Goal: Information Seeking & Learning: Check status

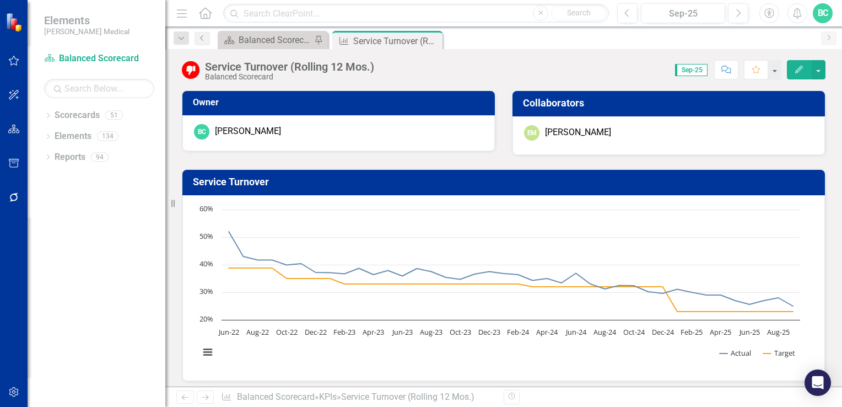
scroll to position [648, 0]
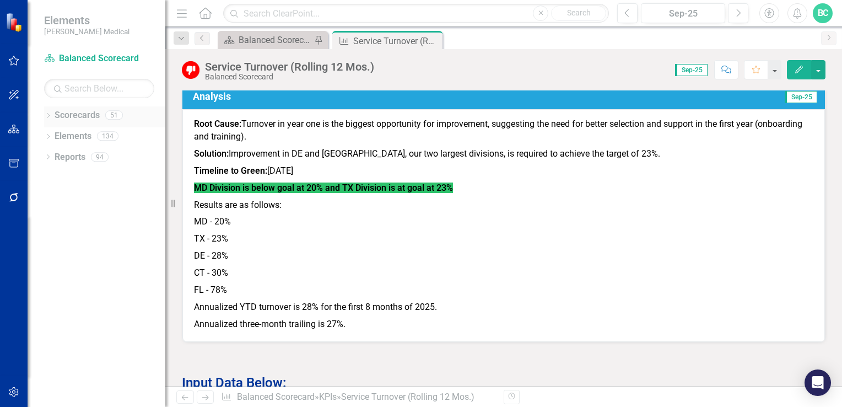
click at [47, 114] on icon "Dropdown" at bounding box center [48, 117] width 8 height 6
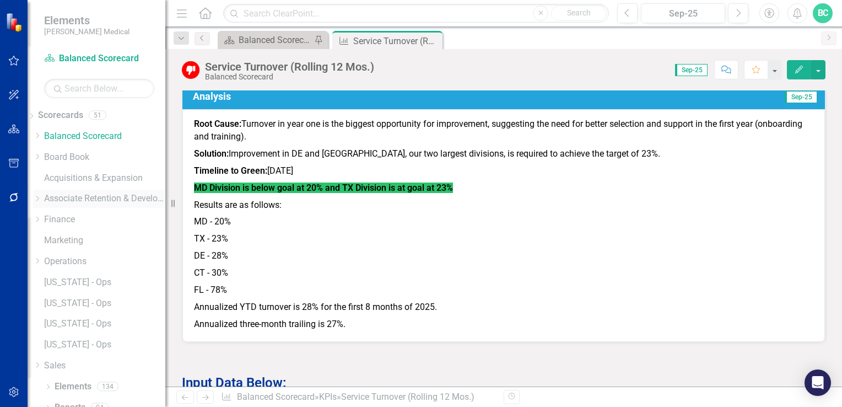
click at [41, 197] on icon "Dropdown" at bounding box center [37, 198] width 8 height 7
click at [66, 324] on link "[US_STATE] - Ops" at bounding box center [104, 317] width 121 height 13
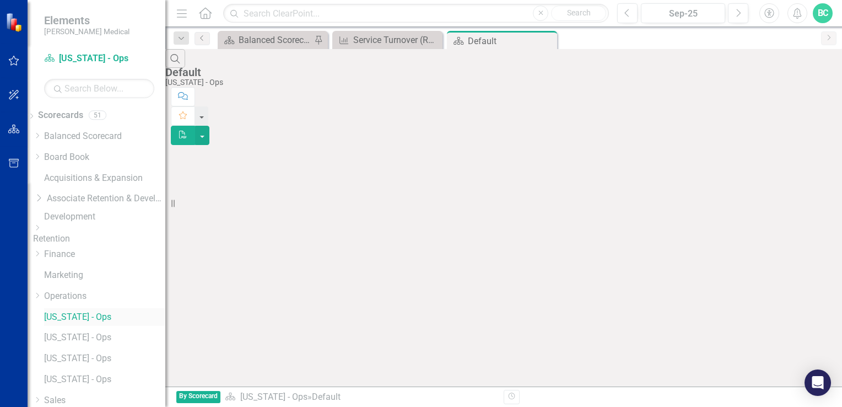
click at [115, 321] on link "[US_STATE] - Ops" at bounding box center [104, 317] width 121 height 13
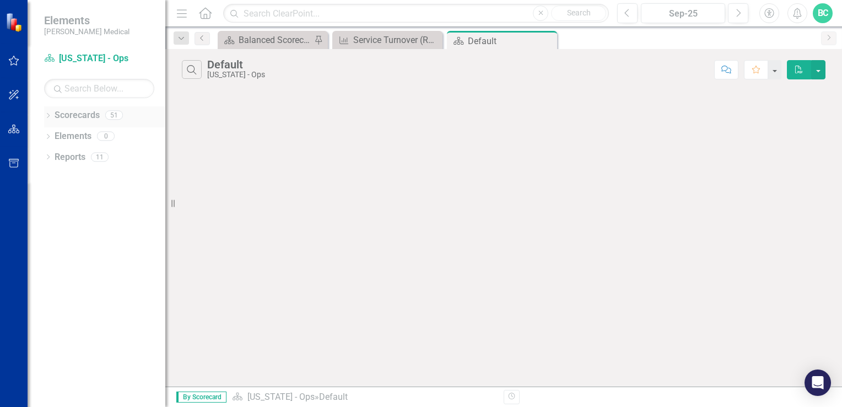
click at [49, 116] on icon "Dropdown" at bounding box center [48, 117] width 8 height 6
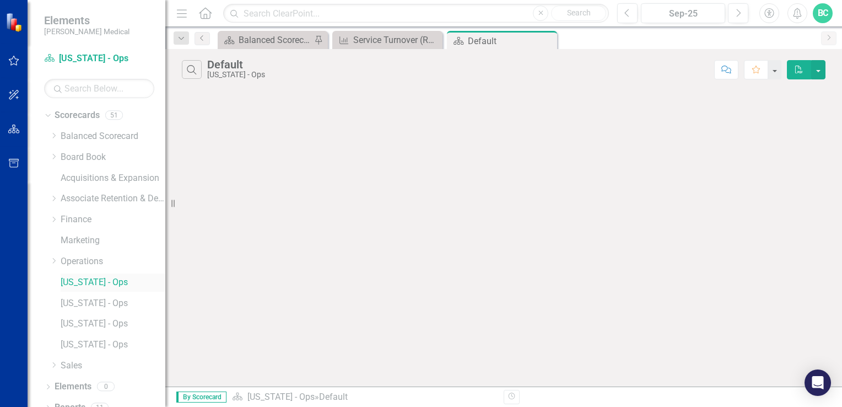
click at [63, 283] on link "[US_STATE] - Ops" at bounding box center [113, 282] width 105 height 13
click at [549, 38] on icon at bounding box center [547, 41] width 6 height 6
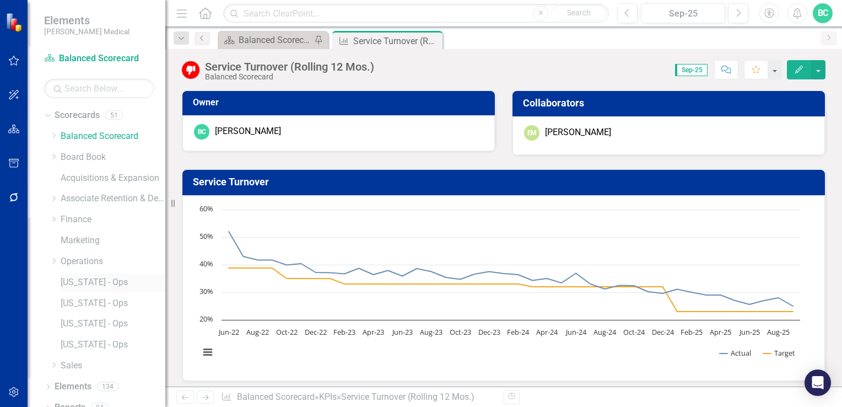
click at [73, 281] on link "[US_STATE] - Ops" at bounding box center [113, 282] width 105 height 13
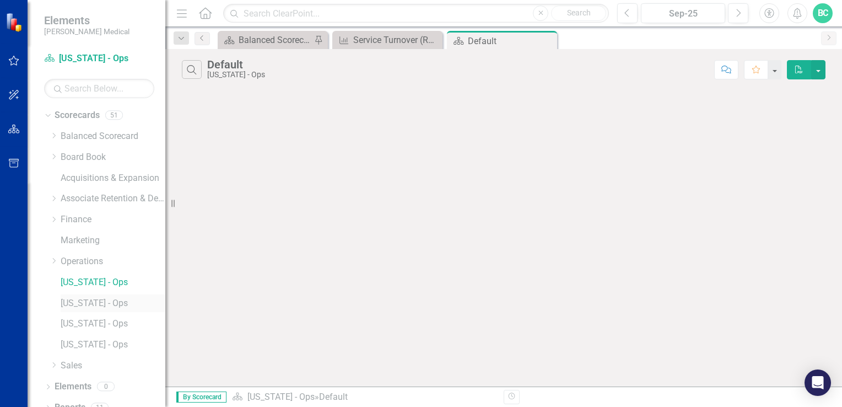
click at [78, 302] on link "[US_STATE] - Ops" at bounding box center [113, 303] width 105 height 13
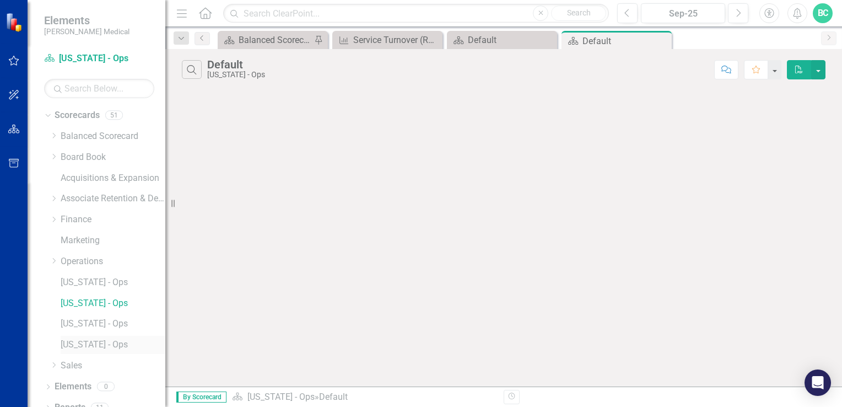
click at [72, 342] on link "[US_STATE] - Ops" at bounding box center [113, 345] width 105 height 13
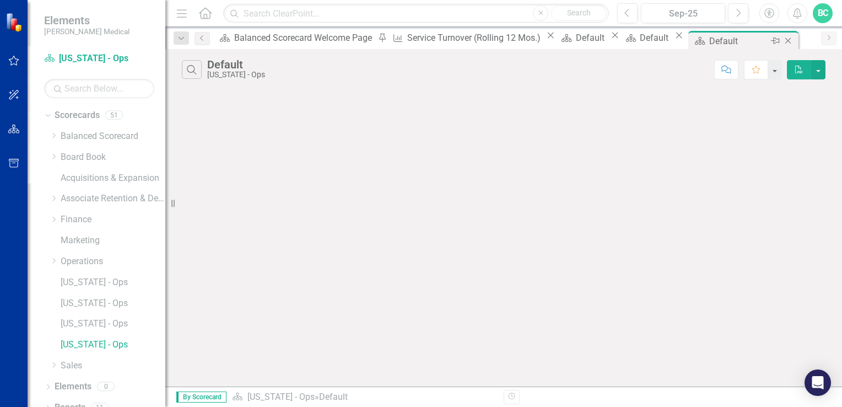
click at [783, 41] on icon "Close" at bounding box center [788, 40] width 11 height 9
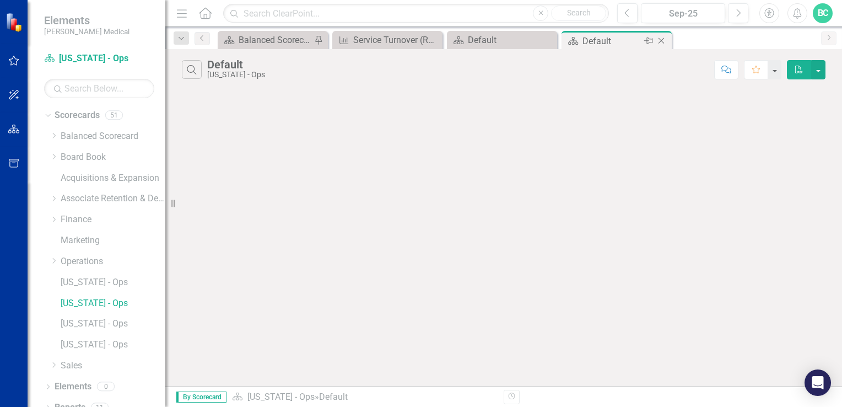
click at [666, 41] on icon "Close" at bounding box center [661, 40] width 11 height 9
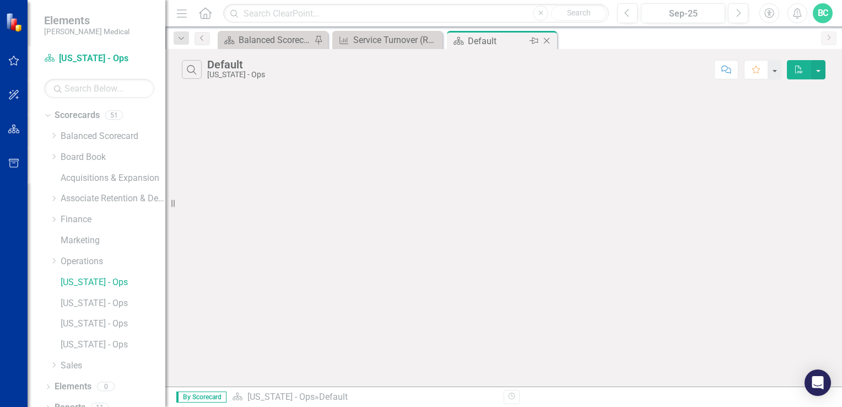
click at [547, 41] on icon "Close" at bounding box center [546, 40] width 11 height 9
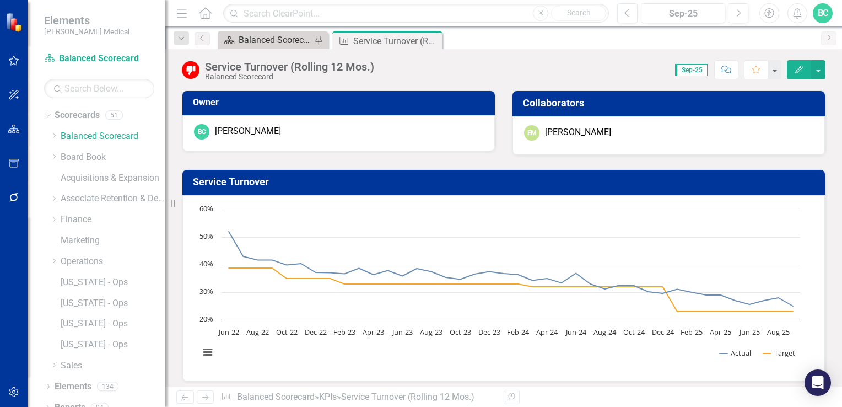
click at [278, 39] on div "Balanced Scorecard Welcome Page" at bounding box center [275, 40] width 73 height 14
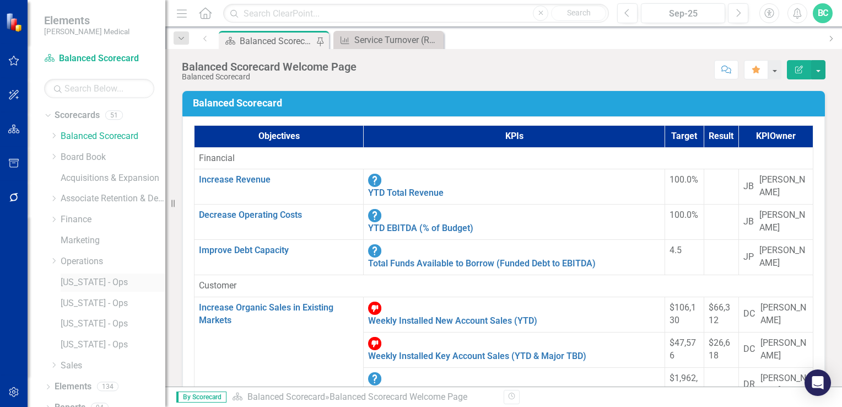
click at [85, 284] on link "[US_STATE] - Ops" at bounding box center [113, 282] width 105 height 13
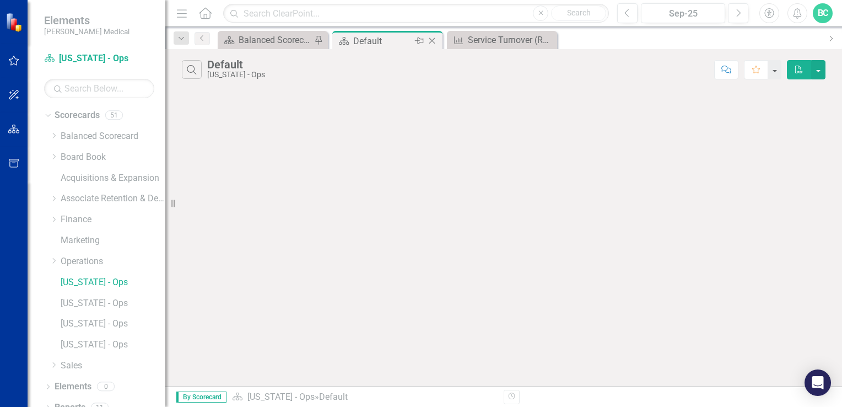
click at [432, 40] on icon at bounding box center [432, 41] width 6 height 6
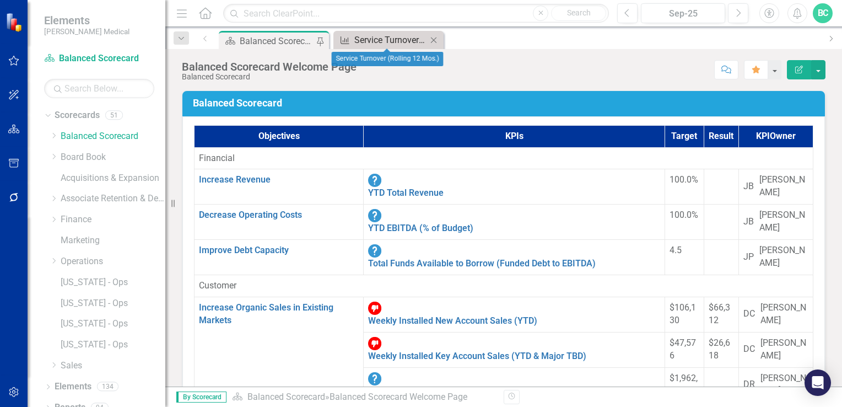
click at [395, 41] on div "Service Turnover (Rolling 12 Mos.)" at bounding box center [390, 40] width 73 height 14
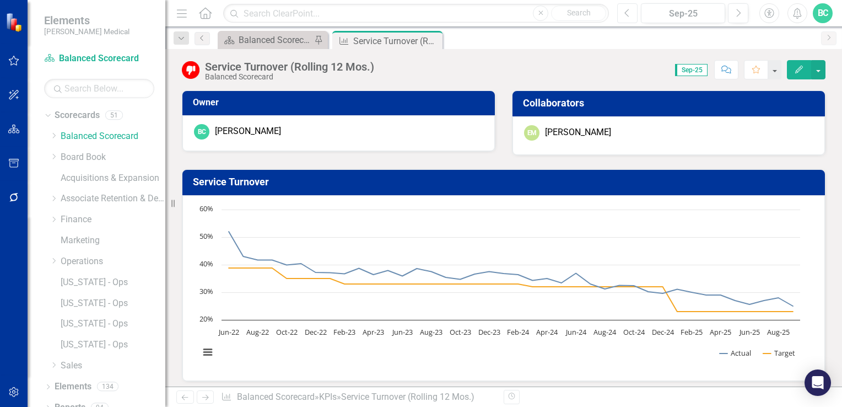
click at [631, 14] on button "Previous" at bounding box center [627, 13] width 20 height 20
click at [739, 9] on icon "Next" at bounding box center [738, 13] width 6 height 10
click at [630, 12] on icon "Previous" at bounding box center [628, 13] width 6 height 10
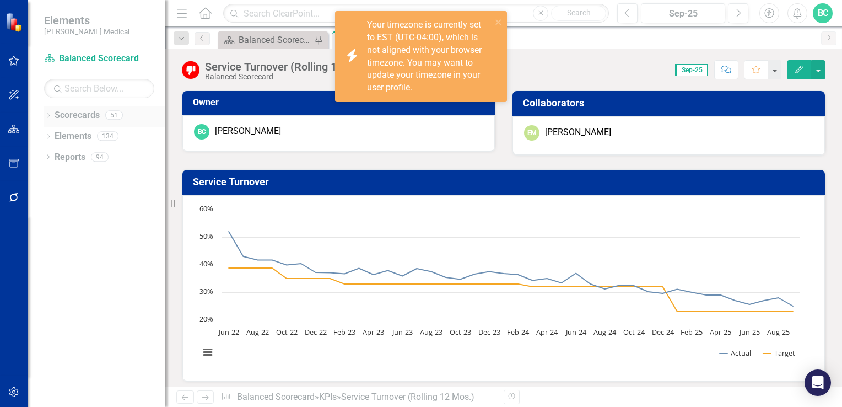
click at [48, 114] on icon "Dropdown" at bounding box center [48, 117] width 8 height 6
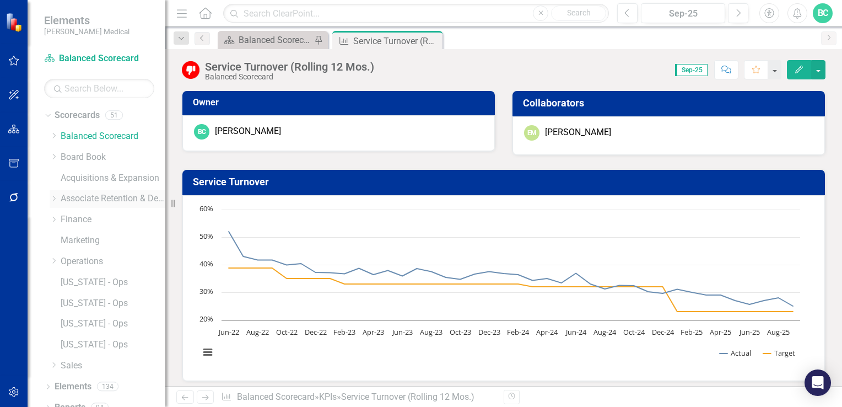
click at [57, 198] on icon "Dropdown" at bounding box center [54, 198] width 8 height 7
click at [58, 231] on icon "Dropdown" at bounding box center [54, 227] width 8 height 7
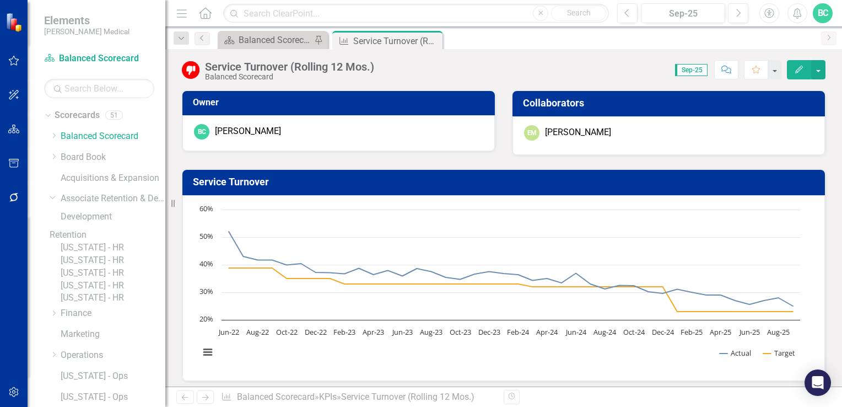
click at [116, 254] on link "[US_STATE] - HR" at bounding box center [113, 247] width 105 height 13
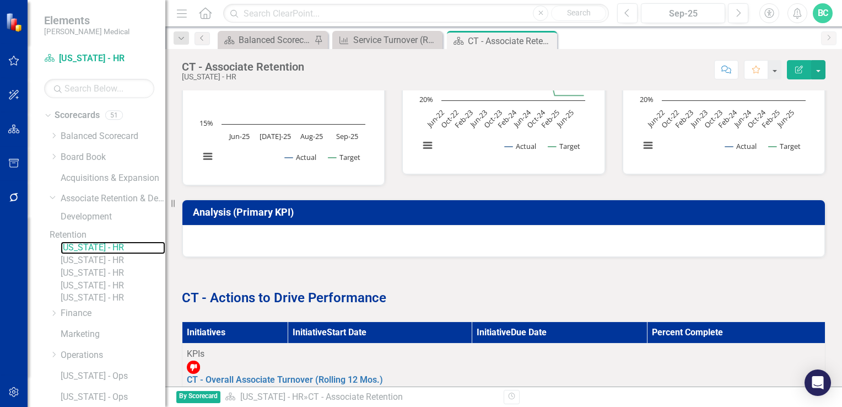
scroll to position [480, 0]
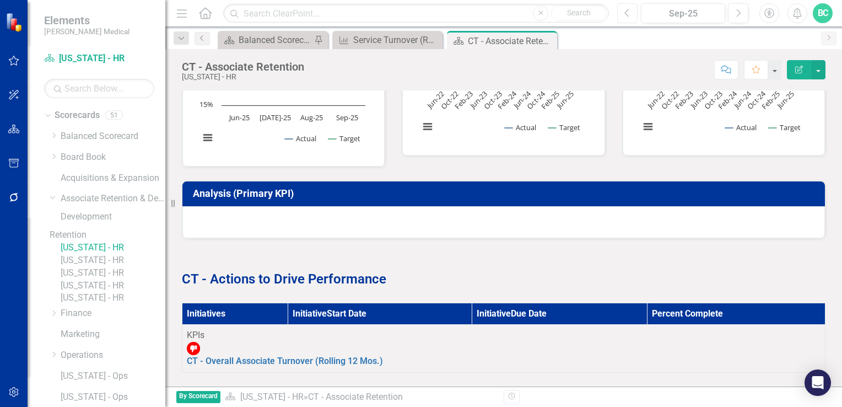
click at [624, 13] on button "Previous" at bounding box center [627, 13] width 20 height 20
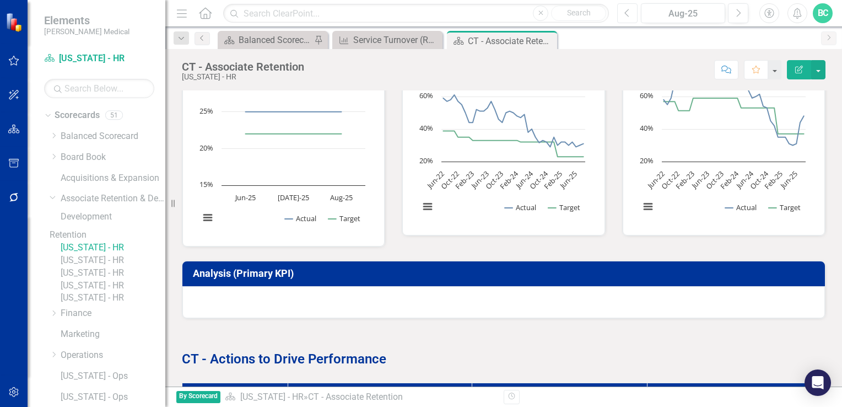
scroll to position [480, 0]
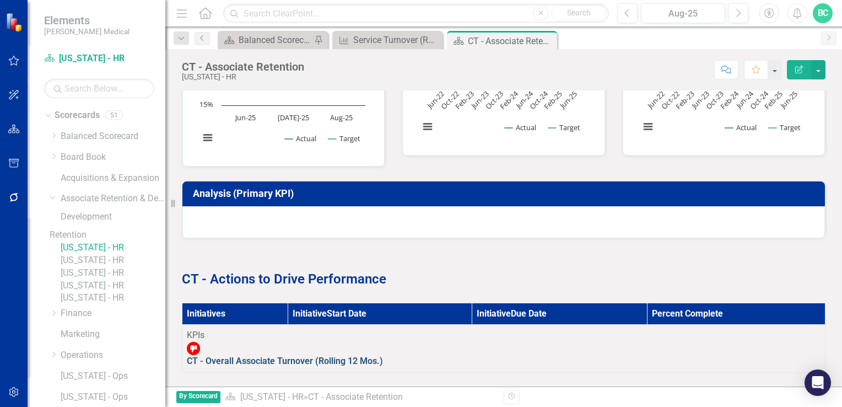
click at [383, 356] on link "CT - Overall Associate Turnover (Rolling 12 Mos.)" at bounding box center [285, 361] width 196 height 10
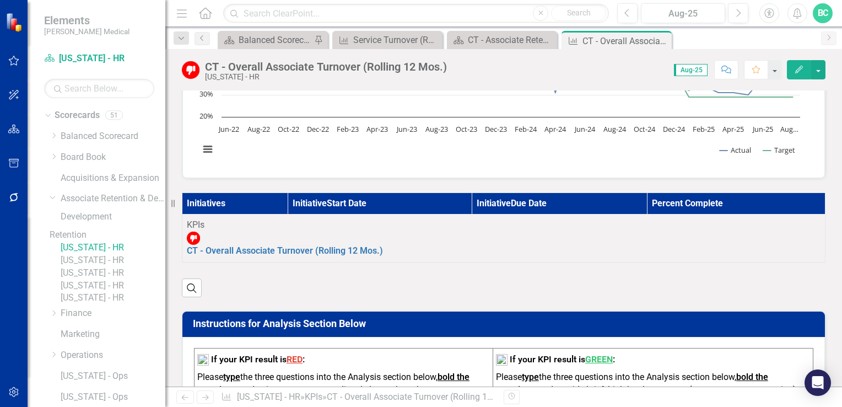
scroll to position [209, 0]
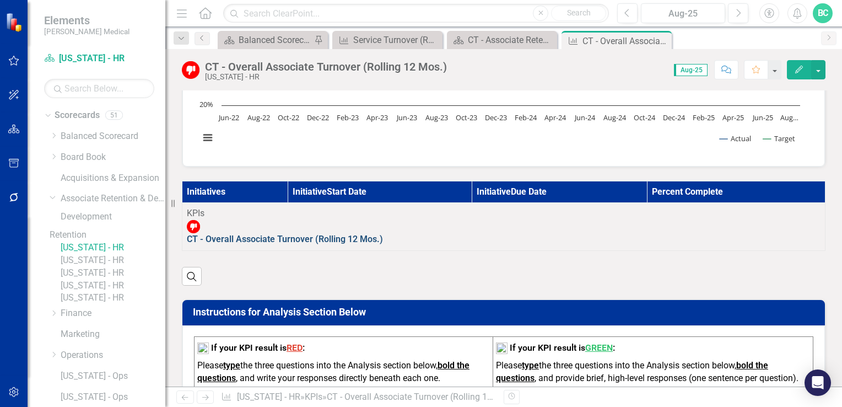
click at [311, 239] on link "CT - Overall Associate Turnover (Rolling 12 Mos.)" at bounding box center [285, 239] width 196 height 10
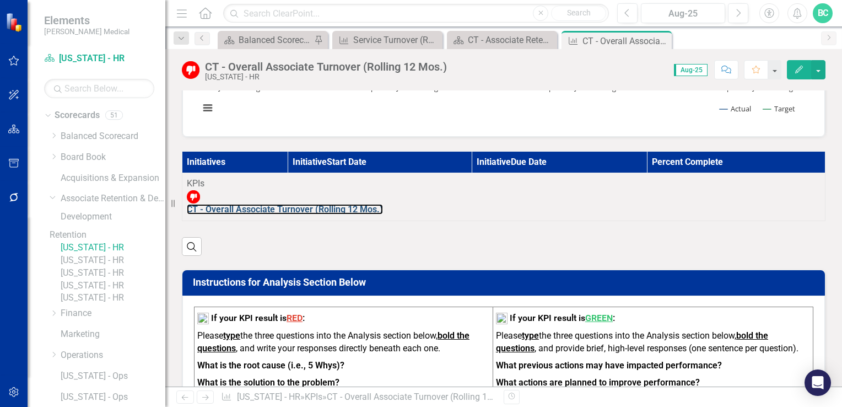
scroll to position [241, 0]
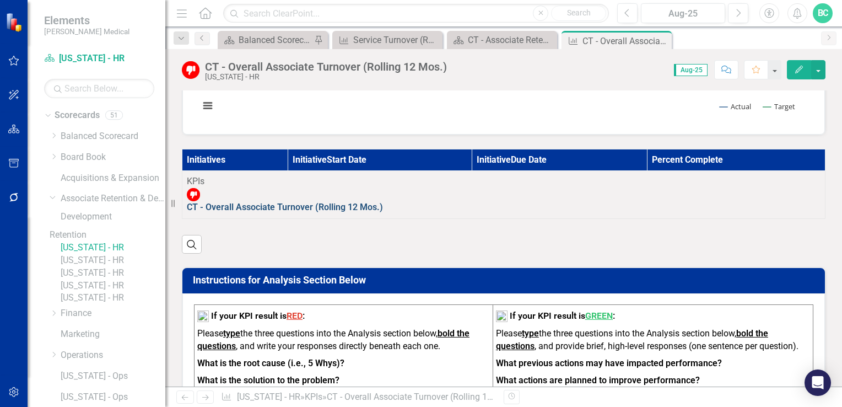
click at [318, 204] on link "CT - Overall Associate Turnover (Rolling 12 Mos.)" at bounding box center [285, 207] width 196 height 10
click at [735, 18] on button "Next" at bounding box center [738, 13] width 20 height 20
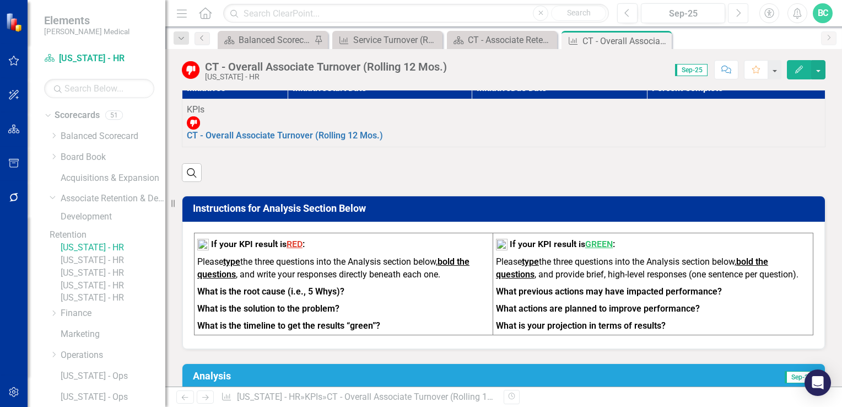
scroll to position [309, 0]
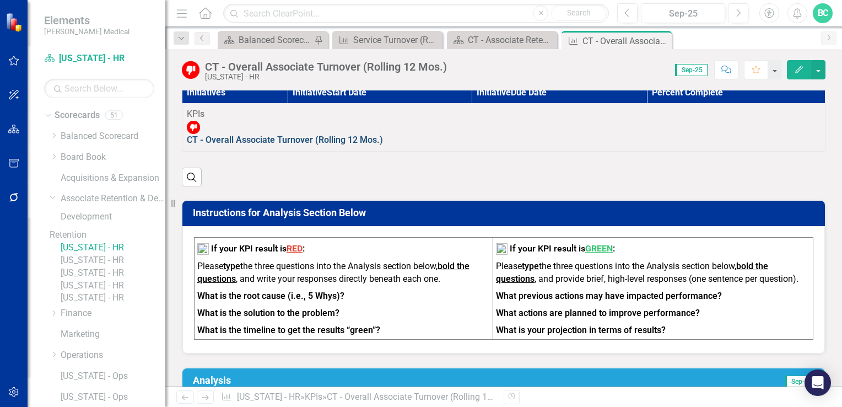
click at [326, 135] on link "CT - Overall Associate Turnover (Rolling 12 Mos.)" at bounding box center [285, 140] width 196 height 10
click at [326, 136] on link "CT - Overall Associate Turnover (Rolling 12 Mos.)" at bounding box center [285, 140] width 196 height 10
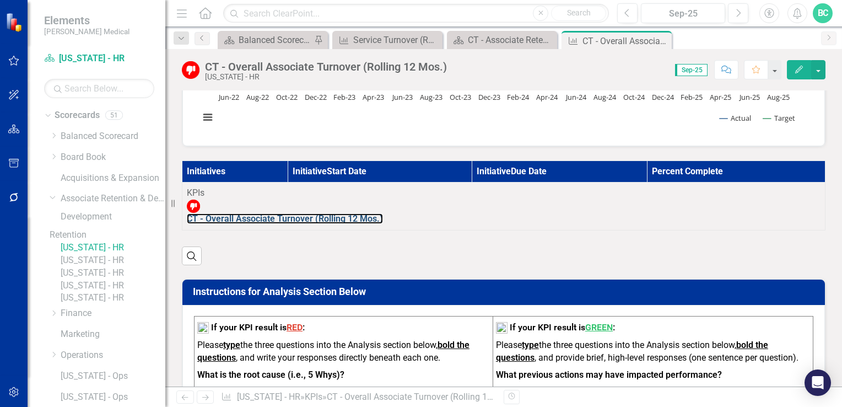
scroll to position [202, 0]
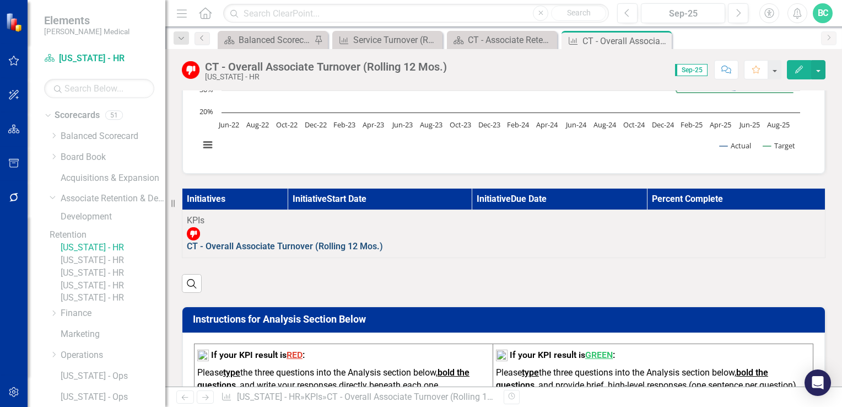
click at [307, 246] on link "CT - Overall Associate Turnover (Rolling 12 Mos.)" at bounding box center [285, 246] width 196 height 10
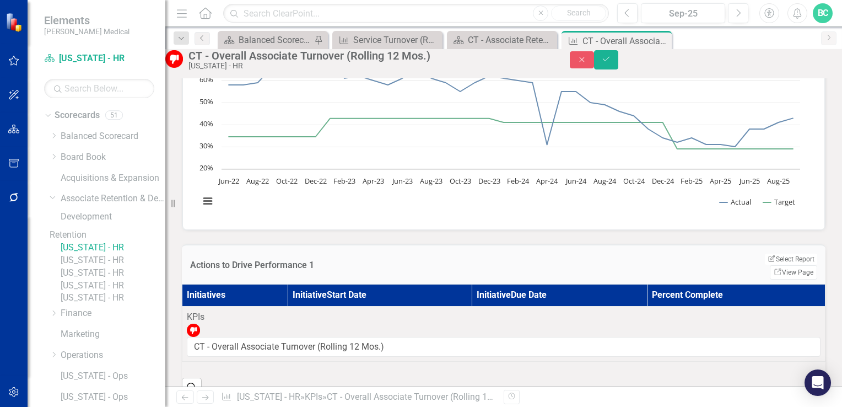
scroll to position [139, 0]
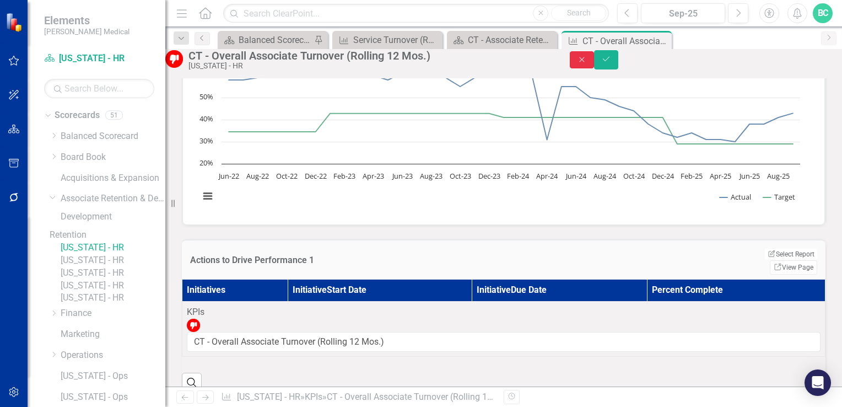
click at [587, 63] on icon "Close" at bounding box center [582, 60] width 10 height 8
